Goal: Transaction & Acquisition: Purchase product/service

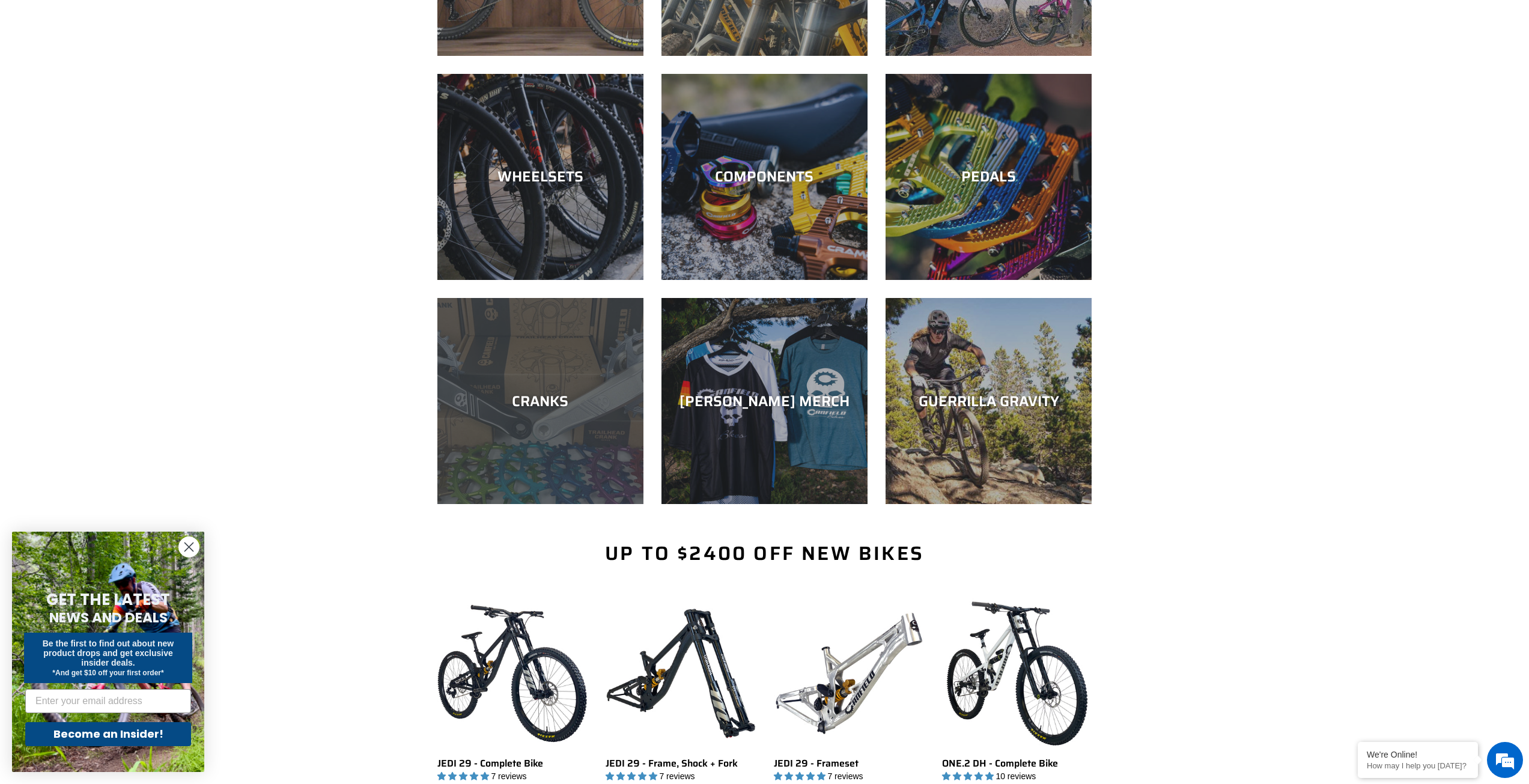
scroll to position [300, 0]
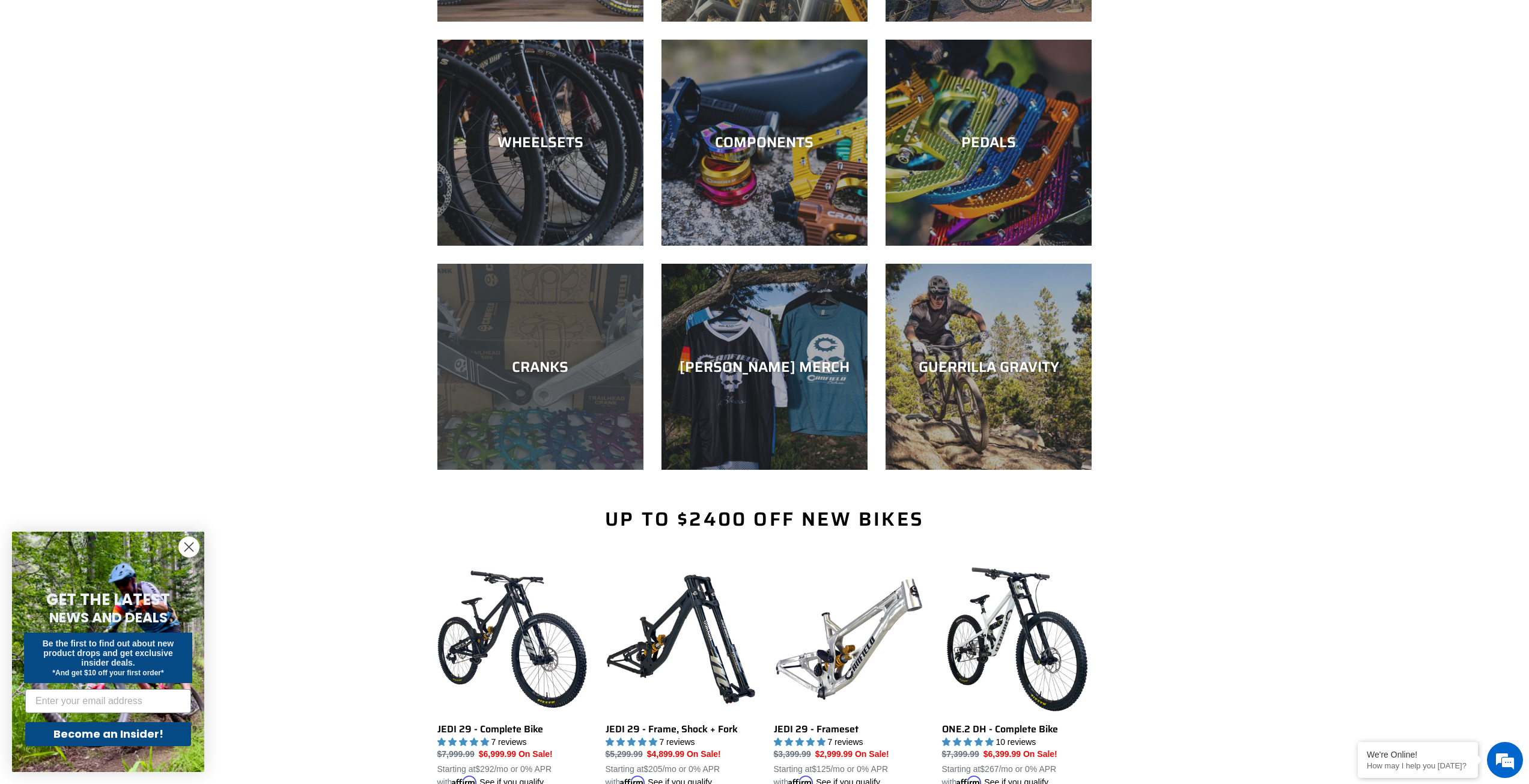
click at [530, 470] on div "CRANKS" at bounding box center [540, 470] width 206 height 0
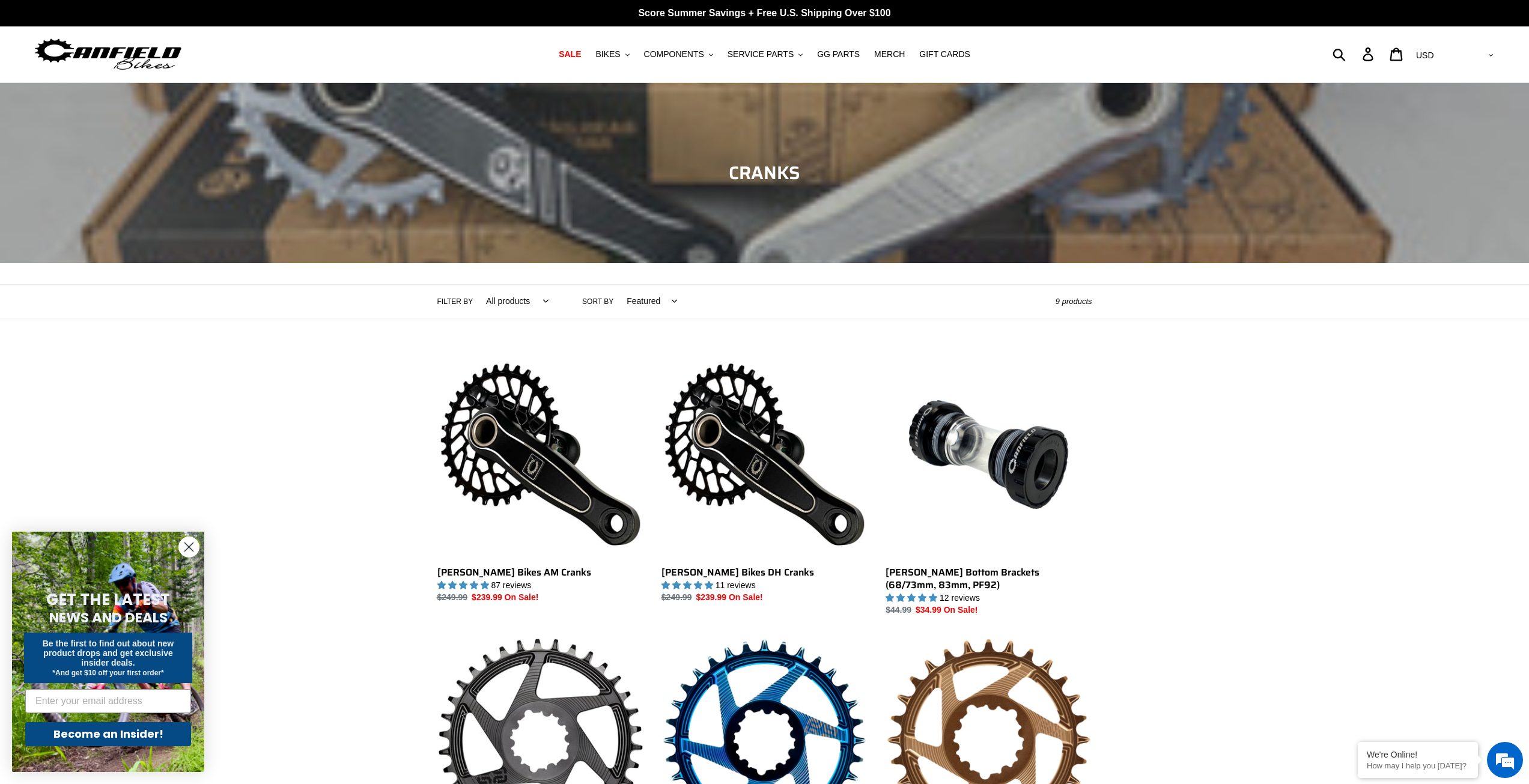
scroll to position [120, 0]
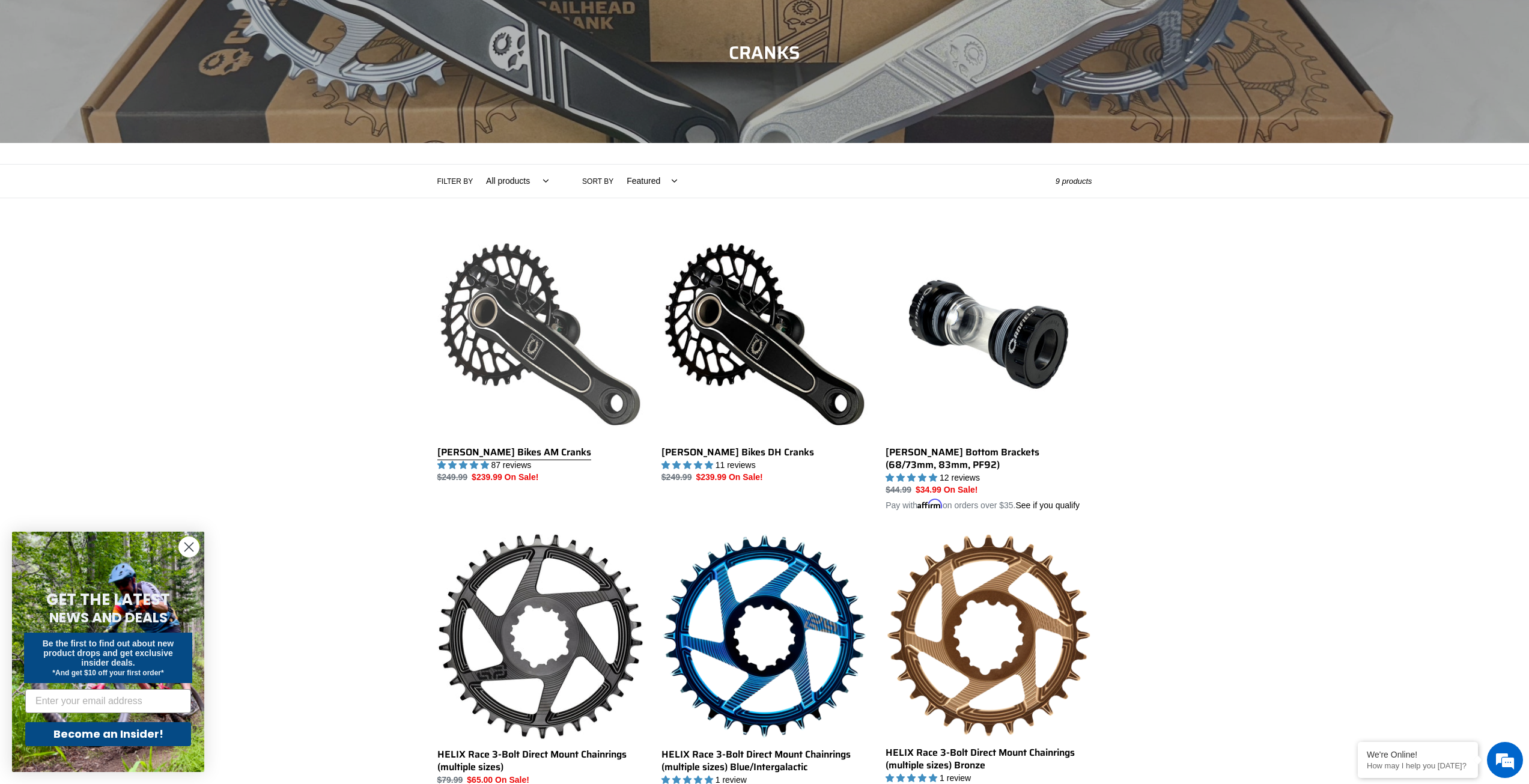
click at [524, 363] on link "[PERSON_NAME] Bikes AM Cranks" at bounding box center [540, 358] width 206 height 253
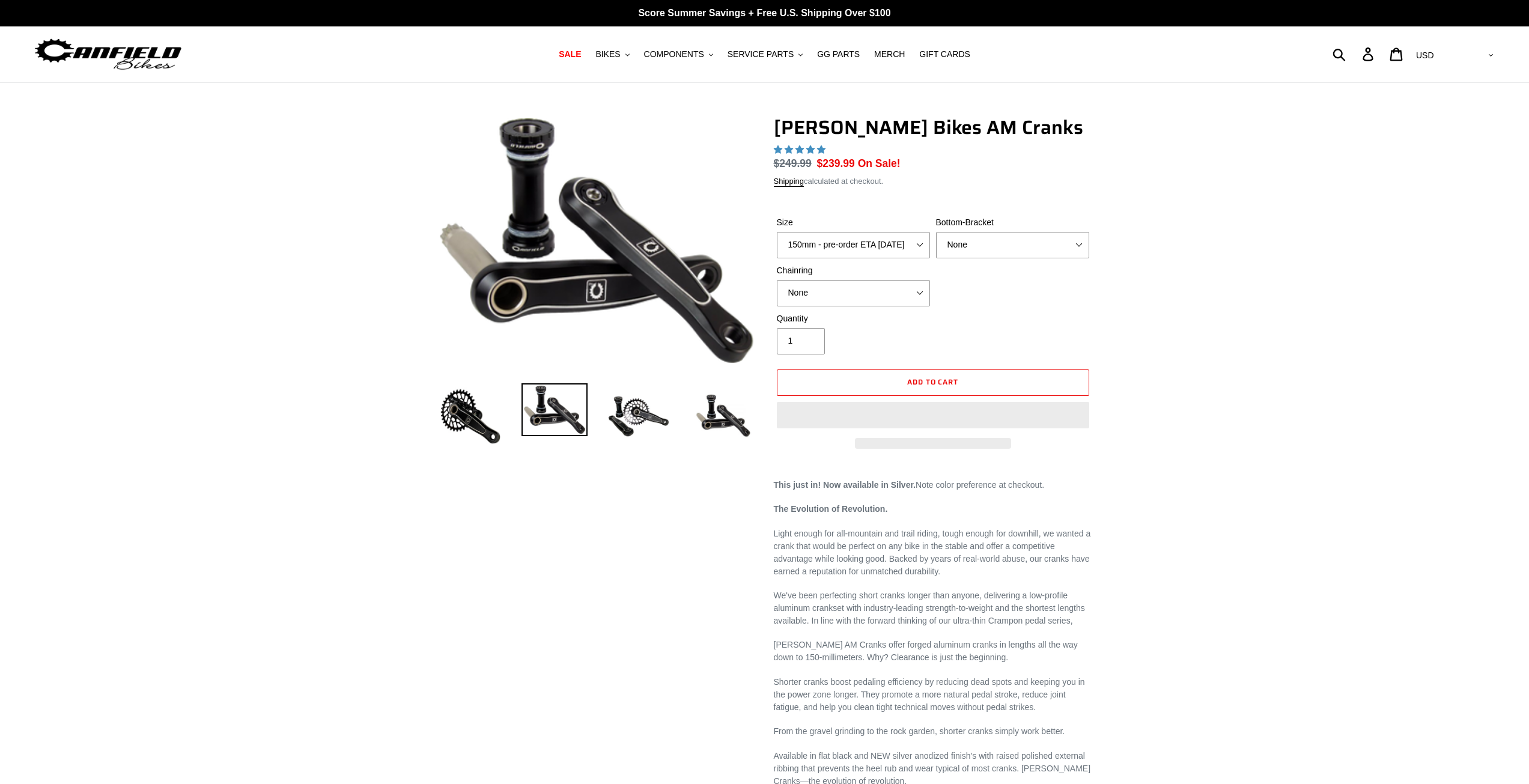
select select "highest-rating"
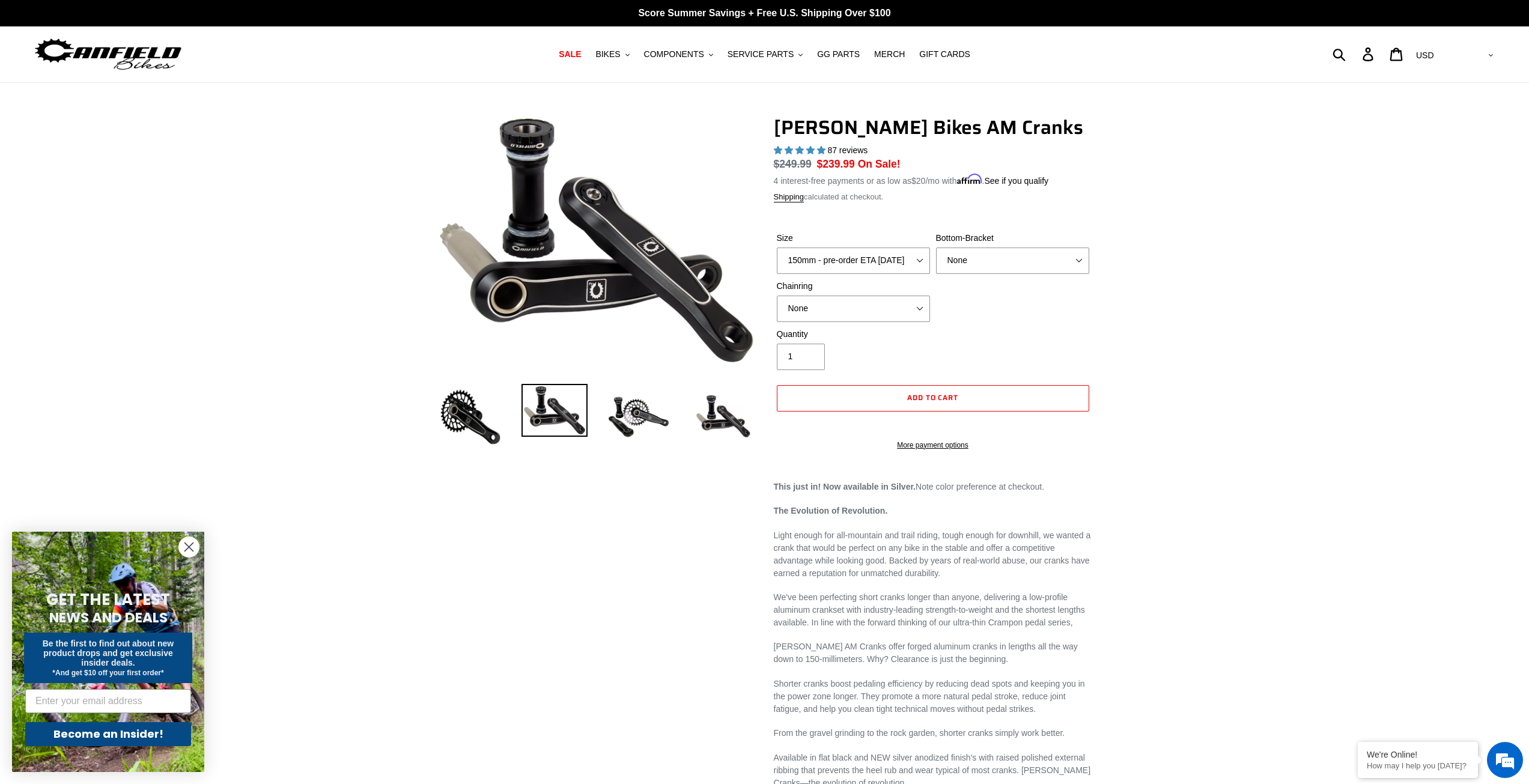
click at [868, 245] on div "Size 150mm - pre-order ETA 9/30/25 155mm - pre-order ETA 9/30/25 160mm - pre-or…" at bounding box center [854, 252] width 159 height 42
click at [915, 262] on select "150mm - pre-order ETA 9/30/25 155mm - pre-order ETA 9/30/25 160mm - pre-order E…" at bounding box center [854, 260] width 153 height 26
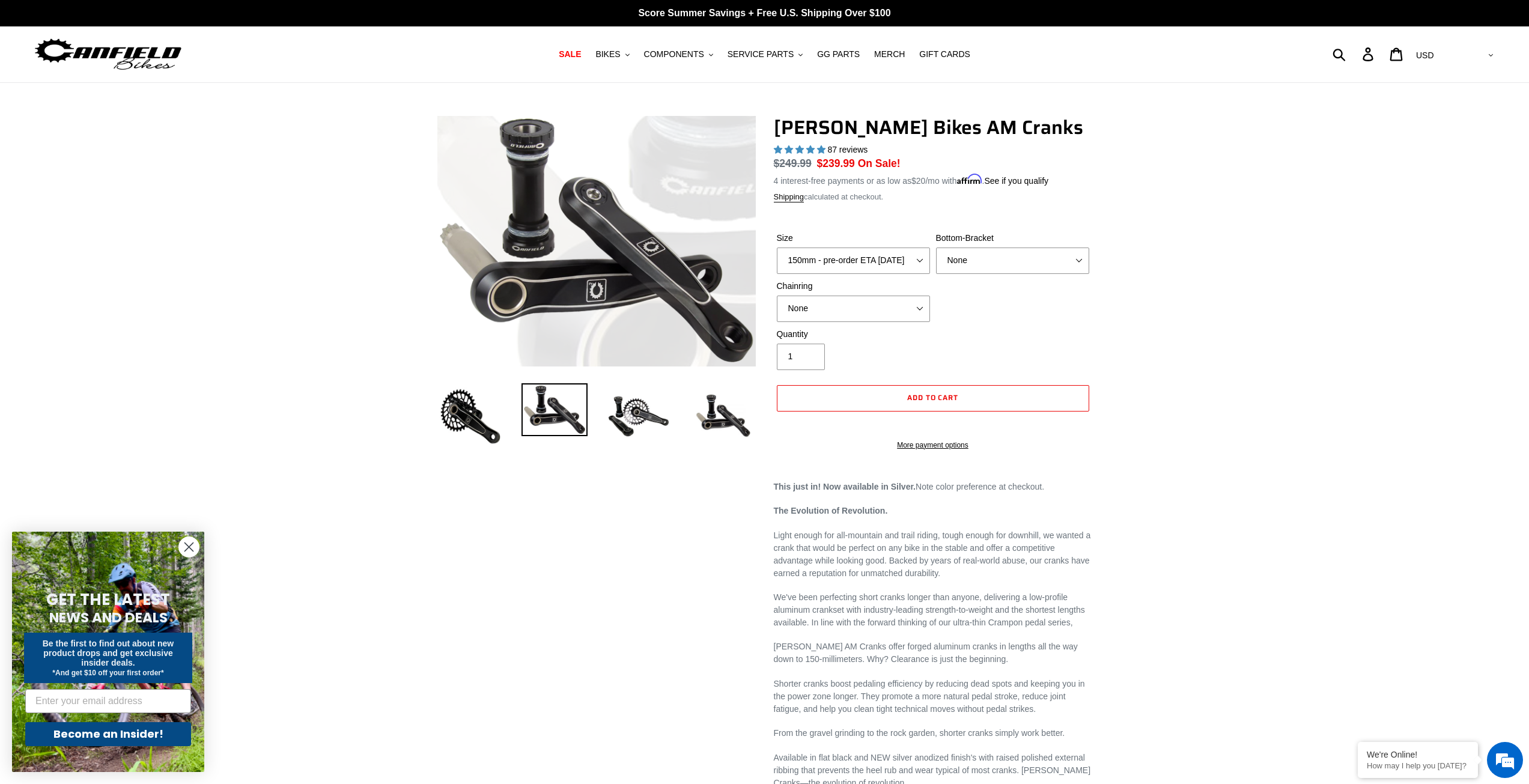
click at [189, 324] on div "Previous slide" at bounding box center [764, 641] width 1529 height 1050
